Goal: Navigation & Orientation: Find specific page/section

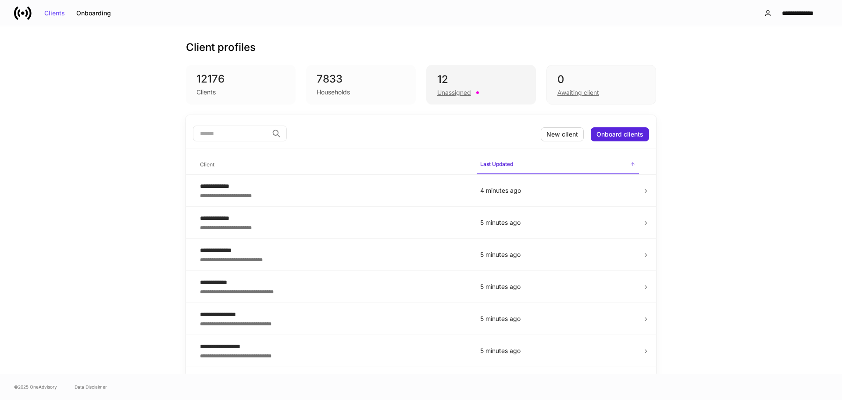
click at [447, 91] on div "Unassigned" at bounding box center [454, 92] width 34 height 9
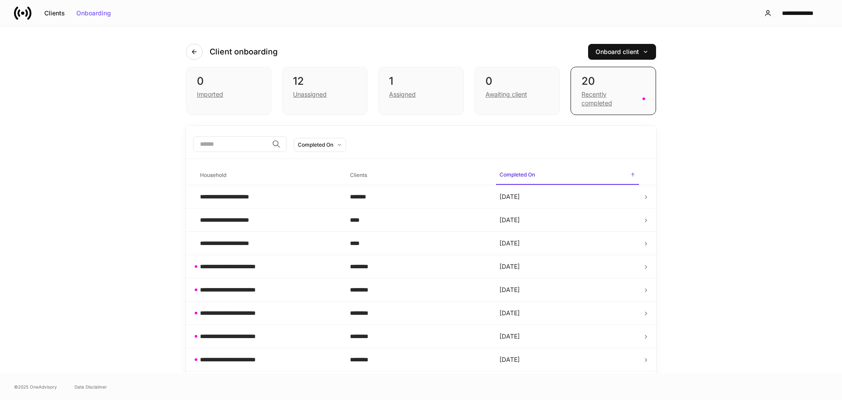
scroll to position [88, 0]
